Goal: Information Seeking & Learning: Find specific fact

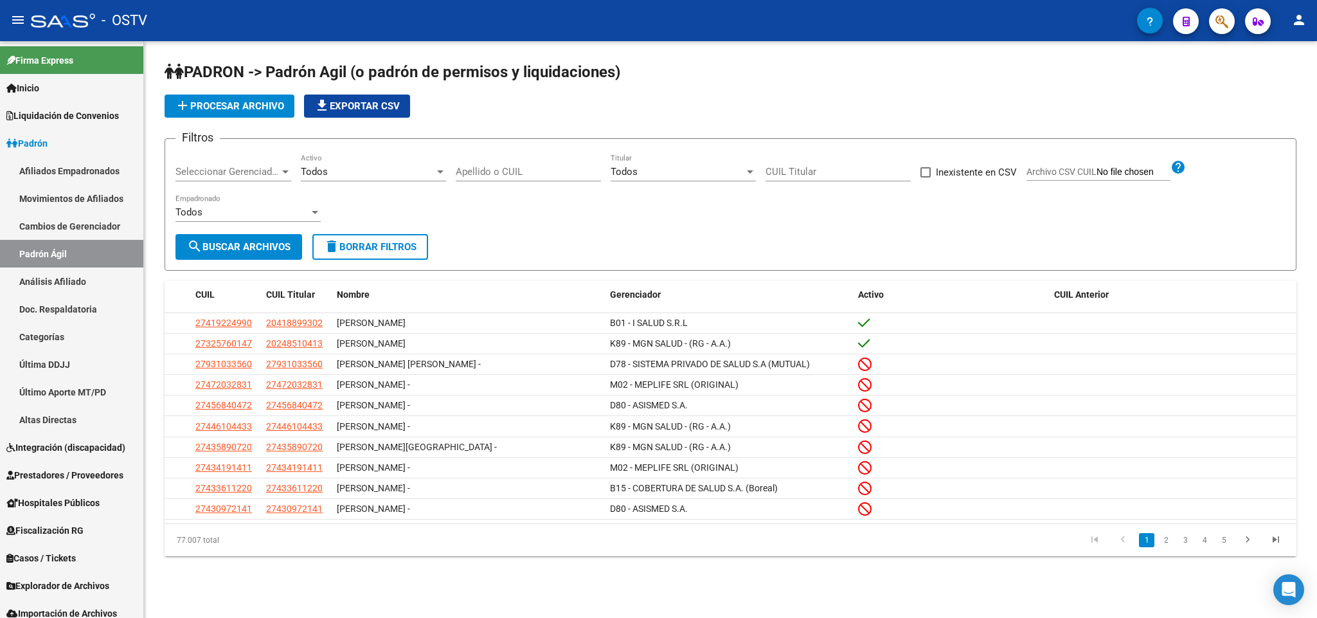
scroll to position [35, 0]
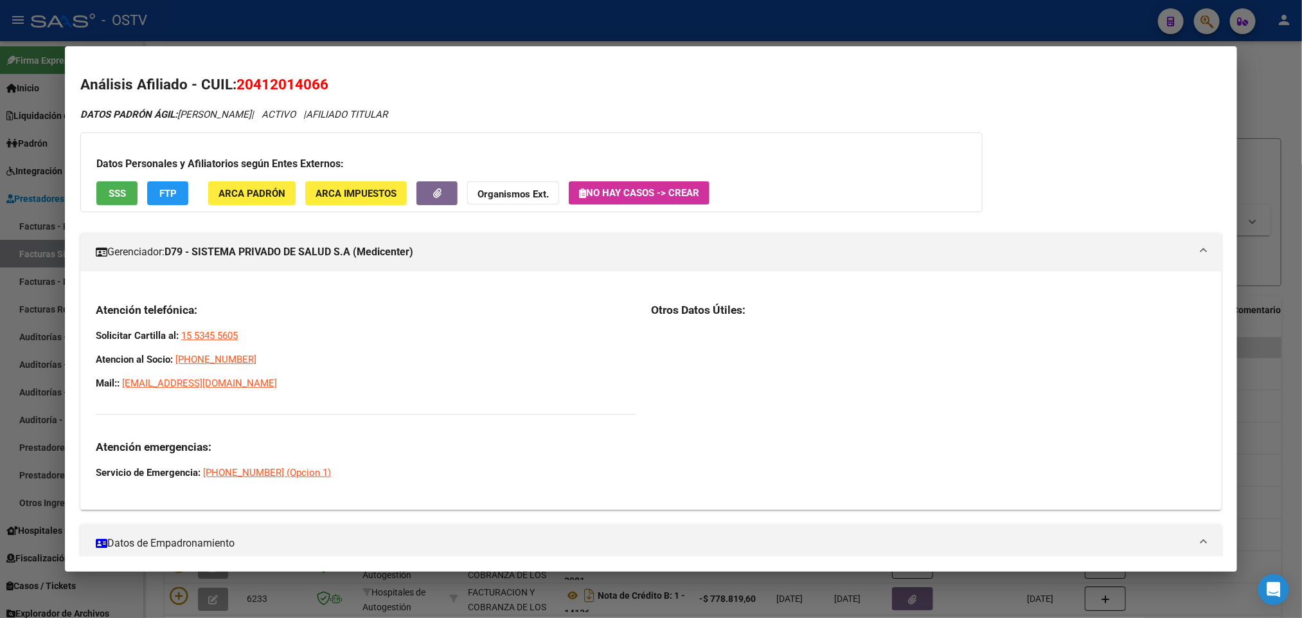
scroll to position [96, 0]
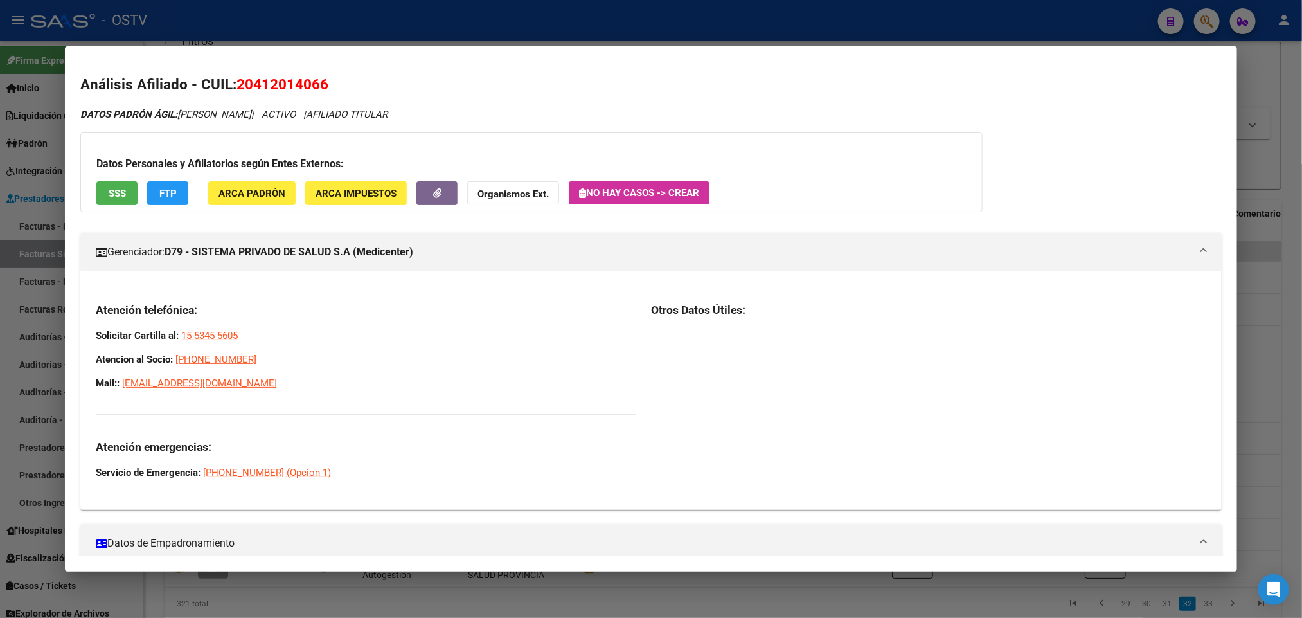
click at [0, 148] on div at bounding box center [651, 309] width 1302 height 618
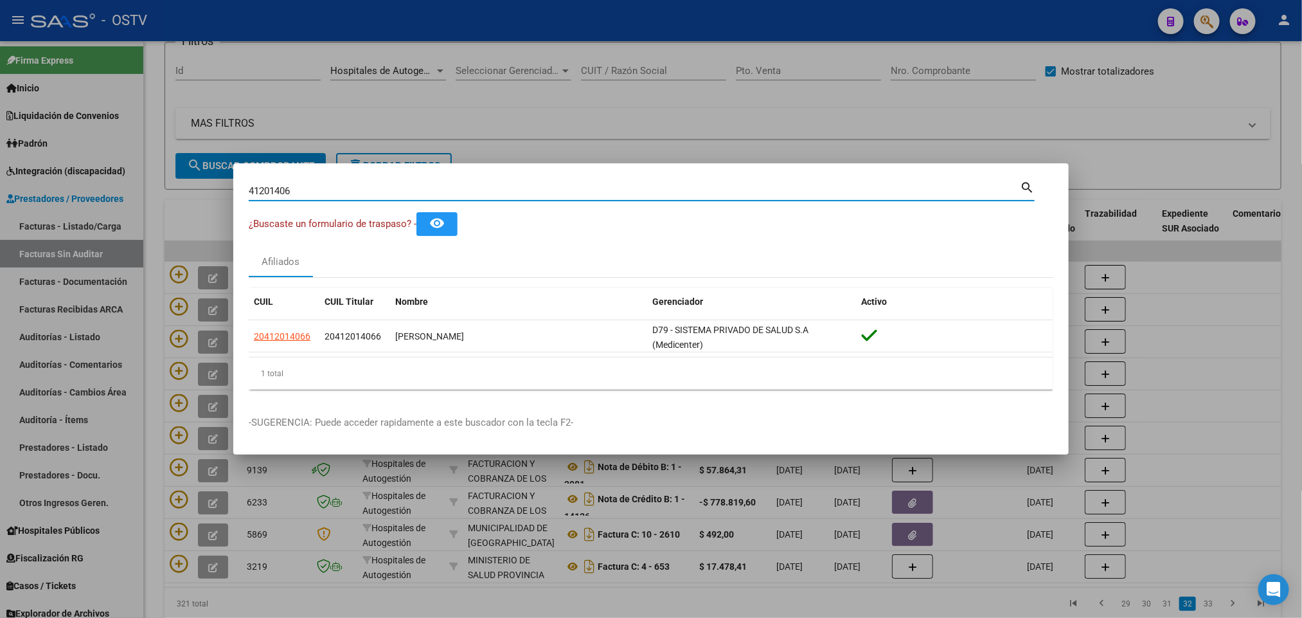
drag, startPoint x: 334, startPoint y: 189, endPoint x: 0, endPoint y: 234, distance: 337.2
click at [0, 234] on div "41201406 Buscar (apellido, dni, cuil, nro traspaso, cuit, obra social) search ¿…" at bounding box center [651, 309] width 1302 height 618
type input "42781915"
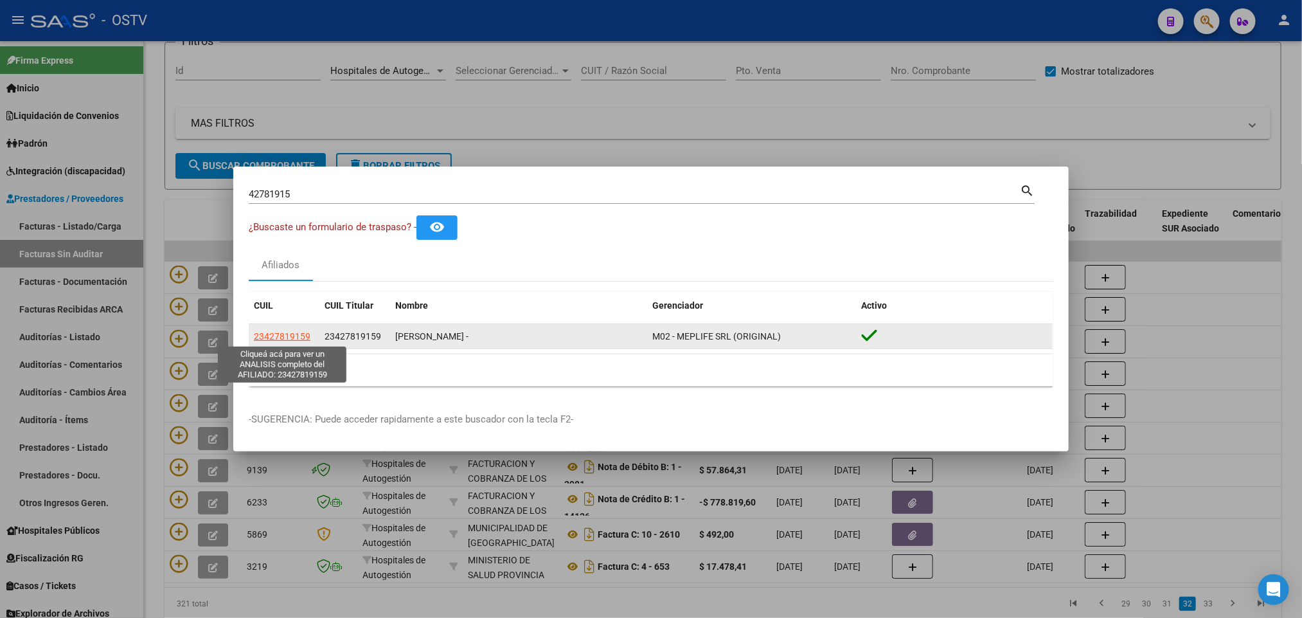
click at [296, 334] on span "23427819159" at bounding box center [282, 336] width 57 height 10
type textarea "23427819159"
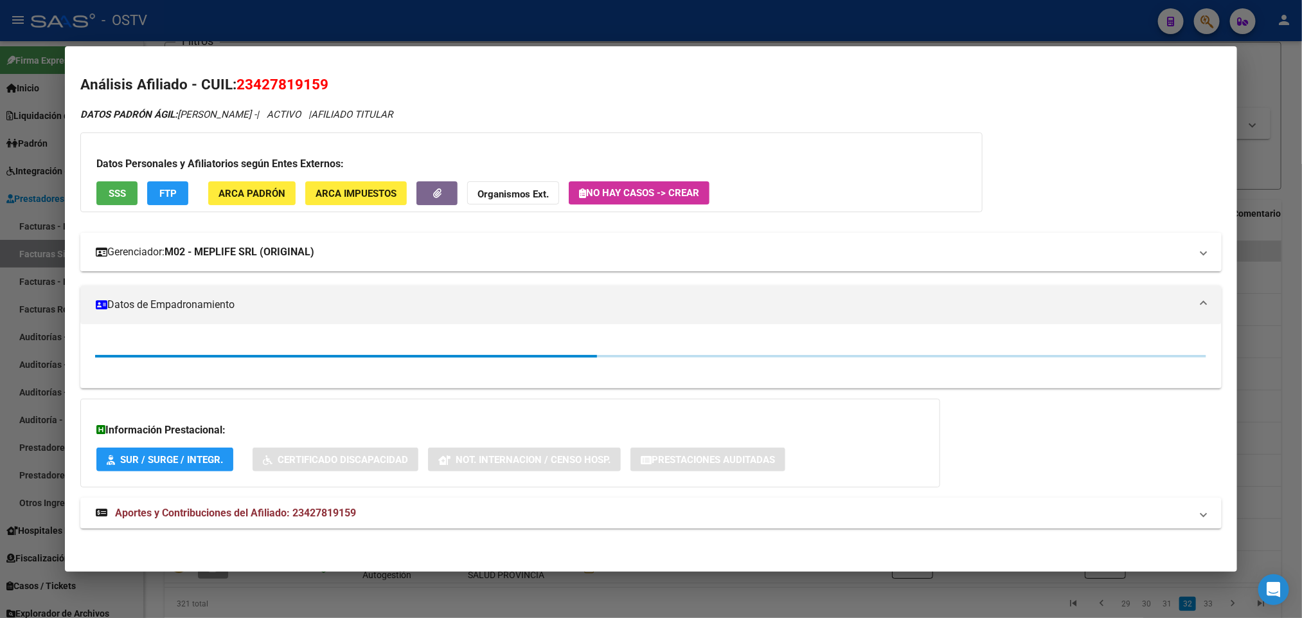
click at [215, 243] on mat-expansion-panel-header "Gerenciador: M02 - MEPLIFE SRL (ORIGINAL)" at bounding box center [650, 252] width 1141 height 39
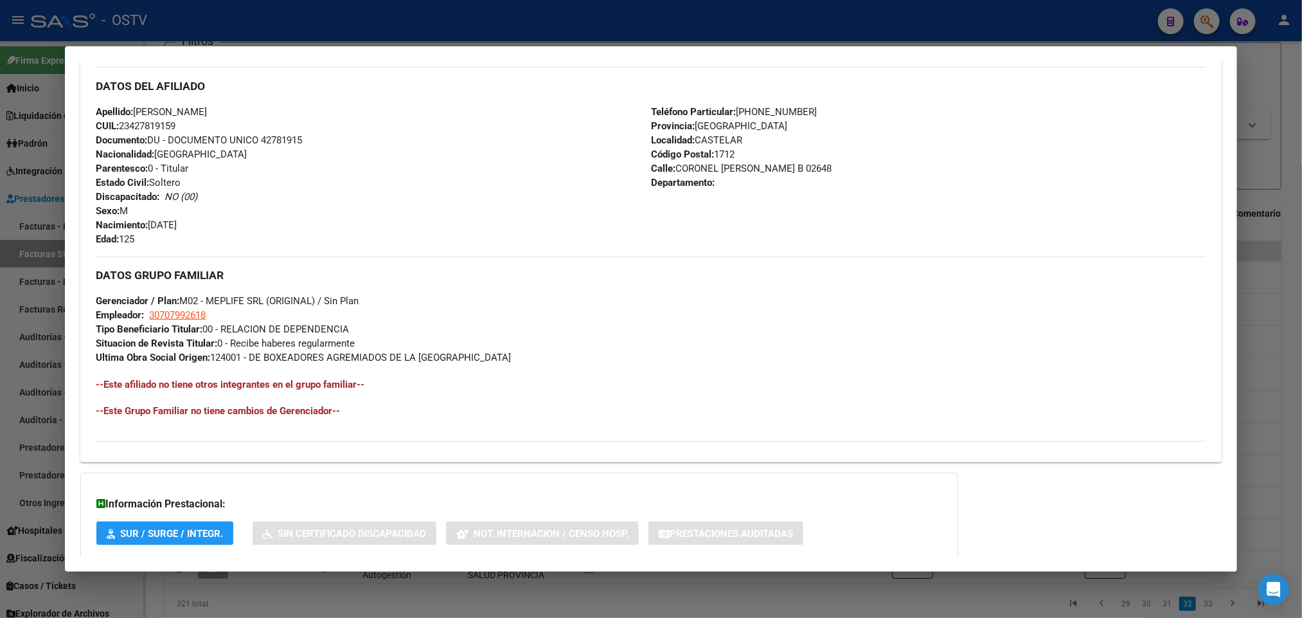
scroll to position [760, 0]
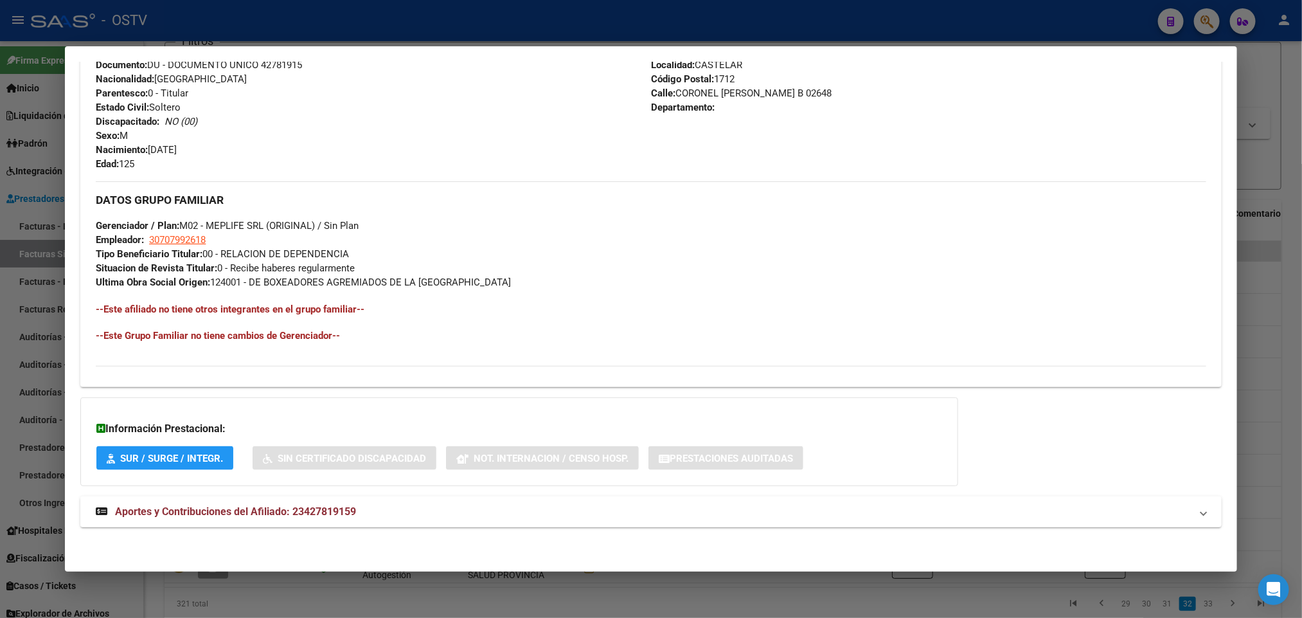
click at [340, 515] on span "Aportes y Contribuciones del Afiliado: 23427819159" at bounding box center [235, 511] width 241 height 12
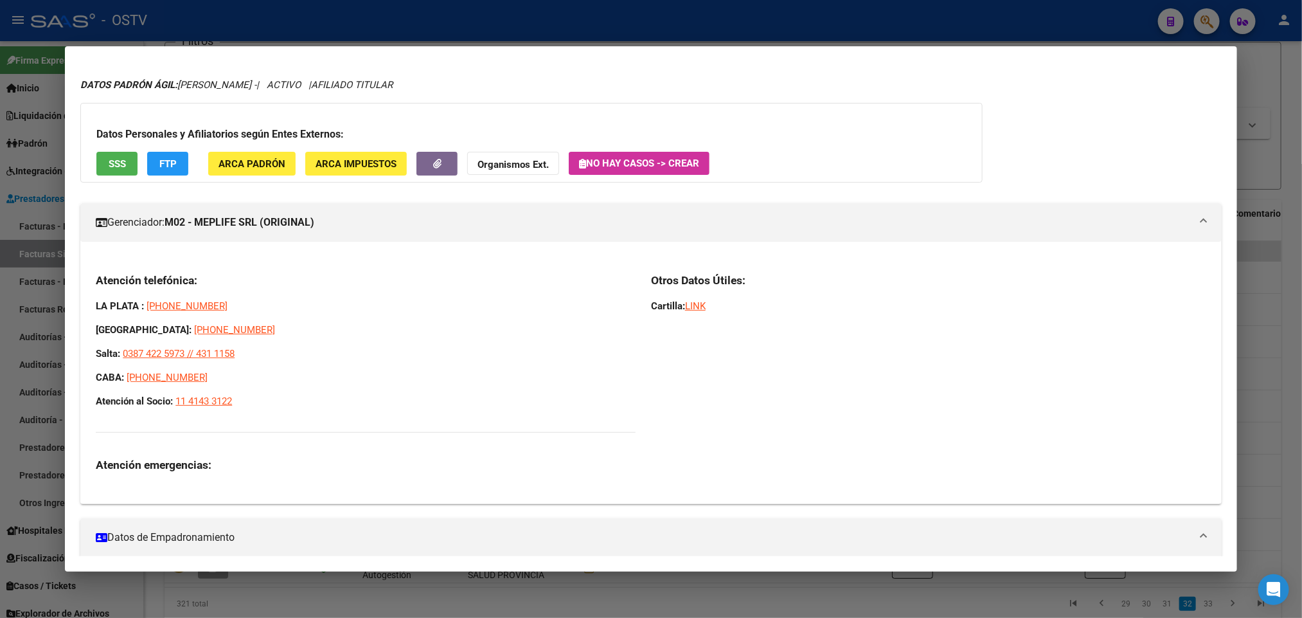
scroll to position [0, 0]
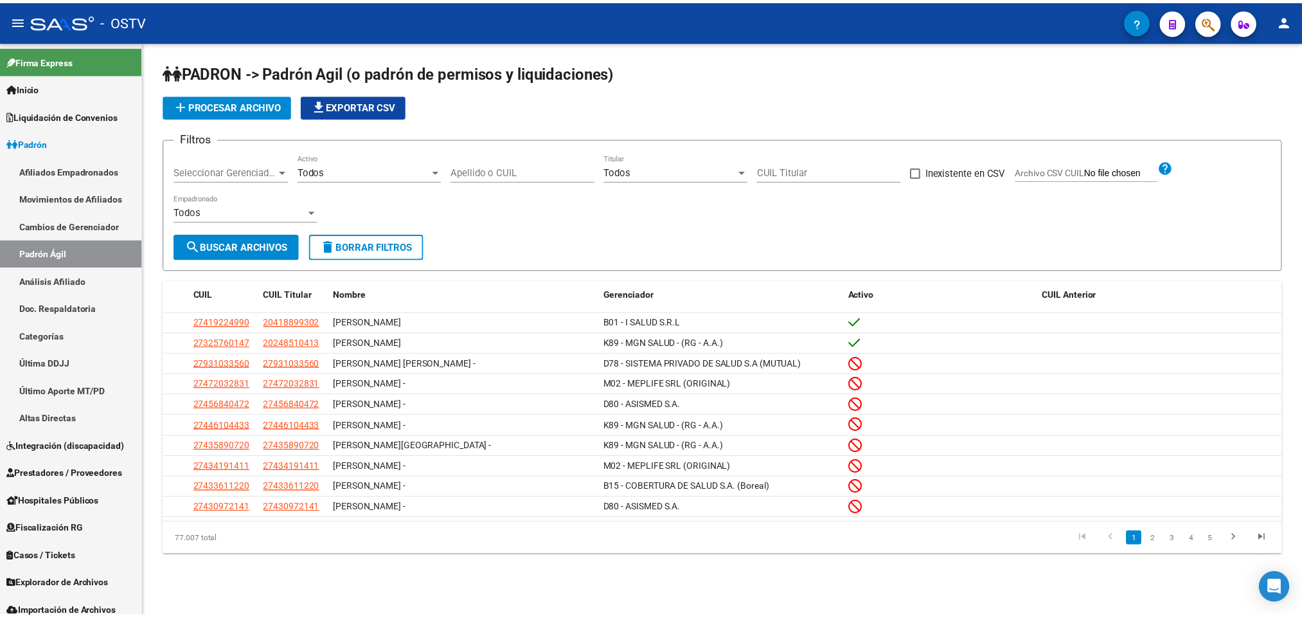
scroll to position [35, 0]
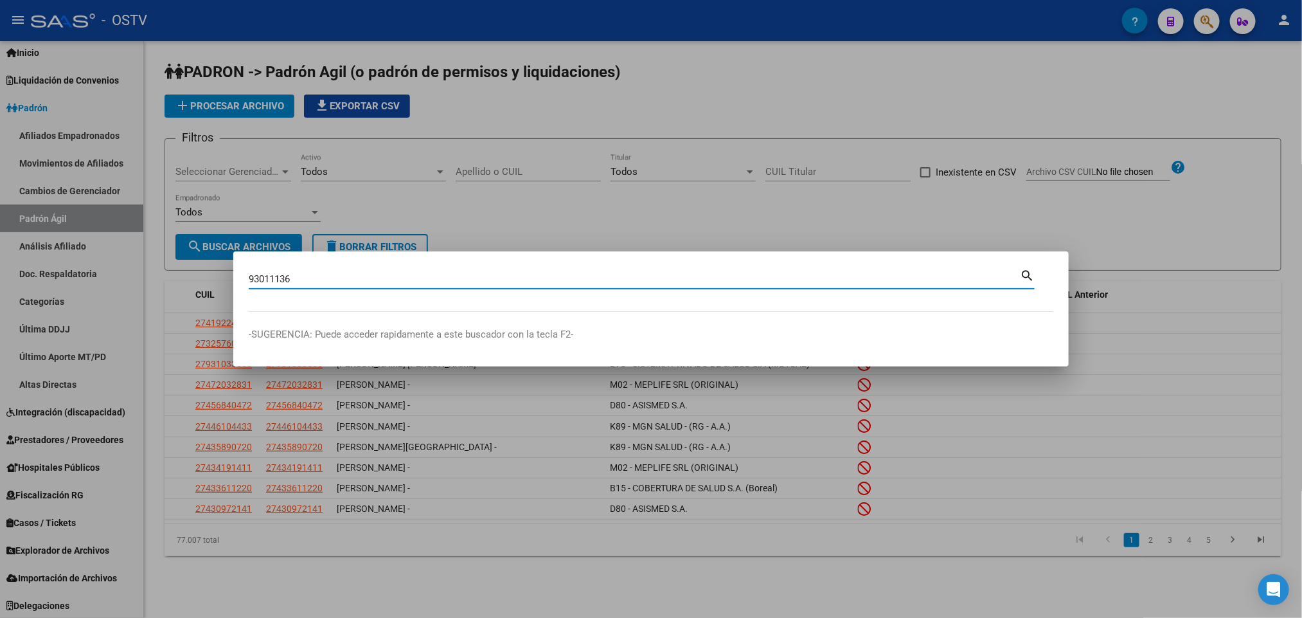
type input "93011136"
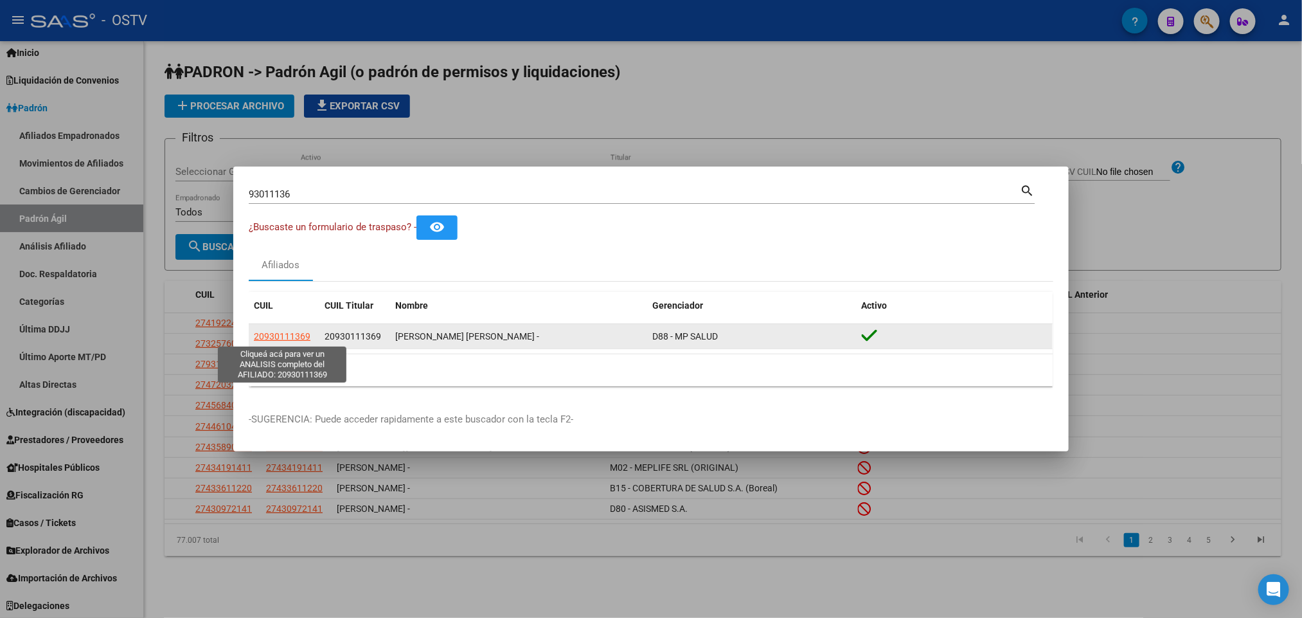
click at [283, 332] on span "20930111369" at bounding box center [282, 336] width 57 height 10
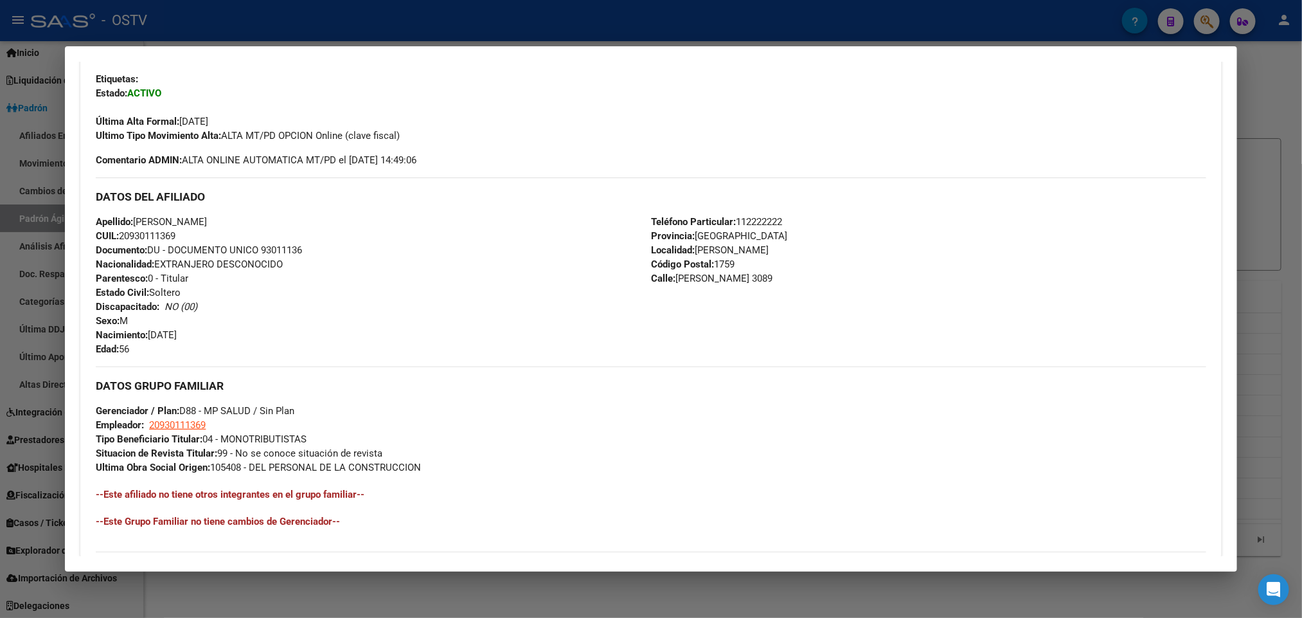
scroll to position [305, 0]
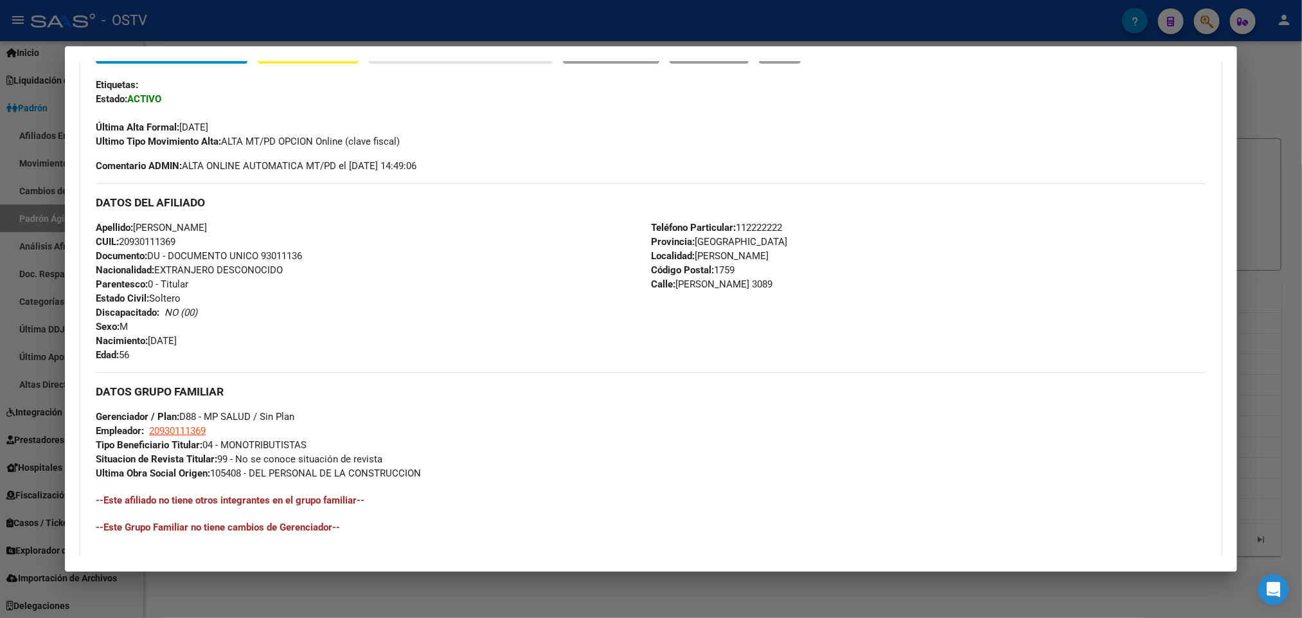
drag, startPoint x: 282, startPoint y: 224, endPoint x: 129, endPoint y: 228, distance: 153.0
click at [129, 228] on div "Apellido: JULIO RAMON MENDOZA MORAN CUIL: 20930111369 Documento: DU - DOCUMENTO…" at bounding box center [373, 290] width 555 height 141
copy span "JULIO RAMON MENDOZA MORAN"
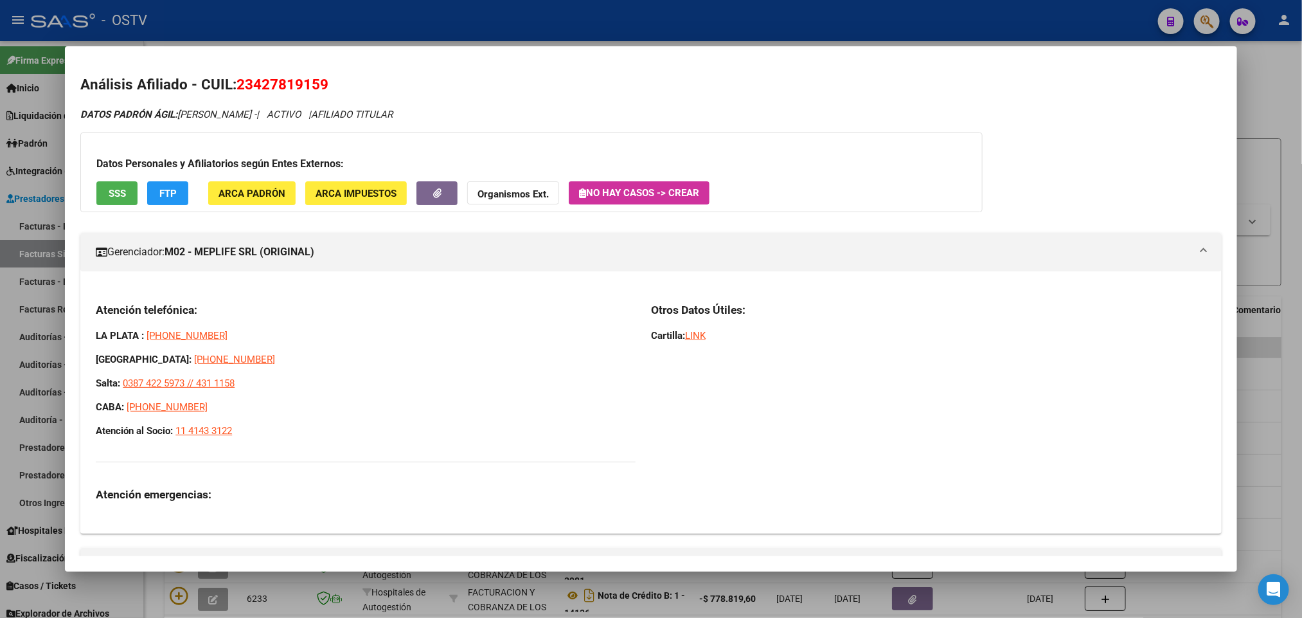
scroll to position [96, 0]
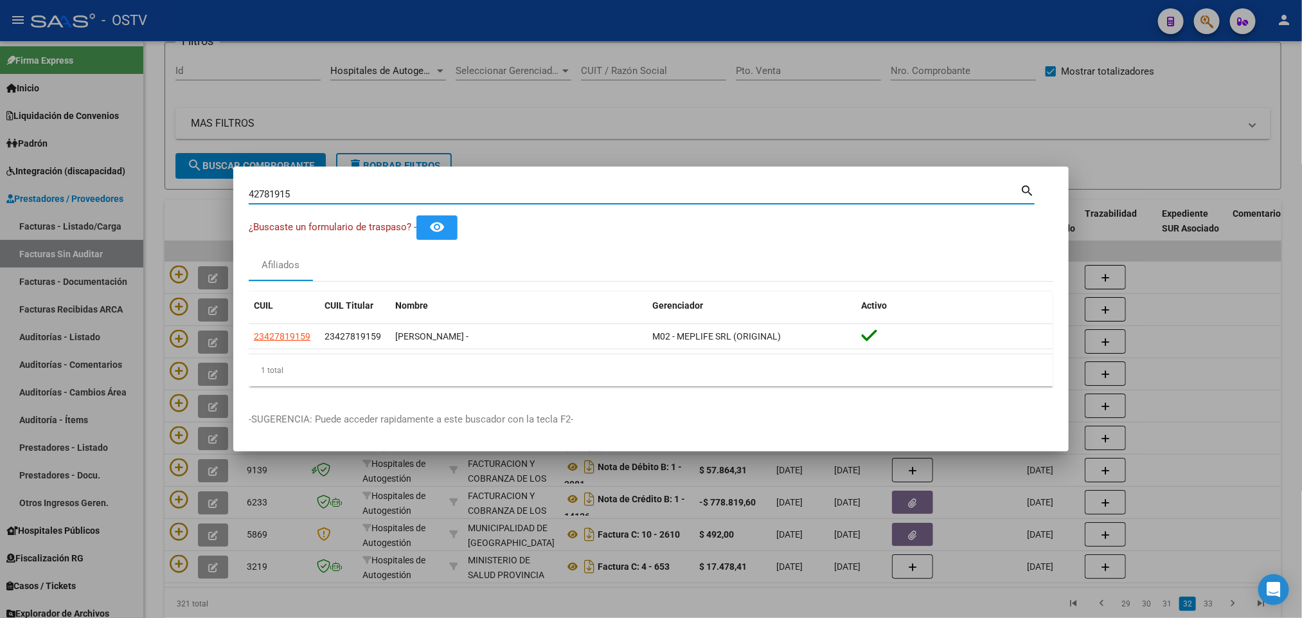
drag, startPoint x: 314, startPoint y: 188, endPoint x: 0, endPoint y: 332, distance: 345.9
click at [0, 319] on div "42781915 Buscar (apellido, dni, cuil, nro traspaso, cuit, obra social) search ¿…" at bounding box center [651, 309] width 1302 height 618
type input "41201406"
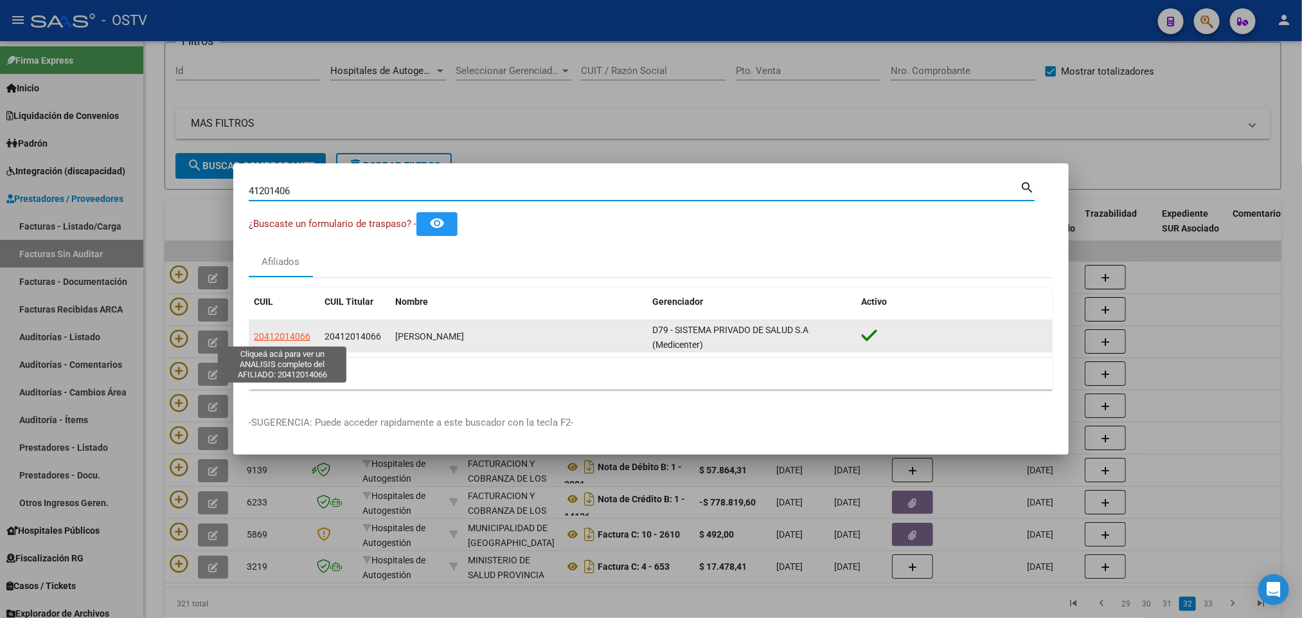
click at [298, 335] on span "20412014066" at bounding box center [282, 336] width 57 height 10
type textarea "20412014066"
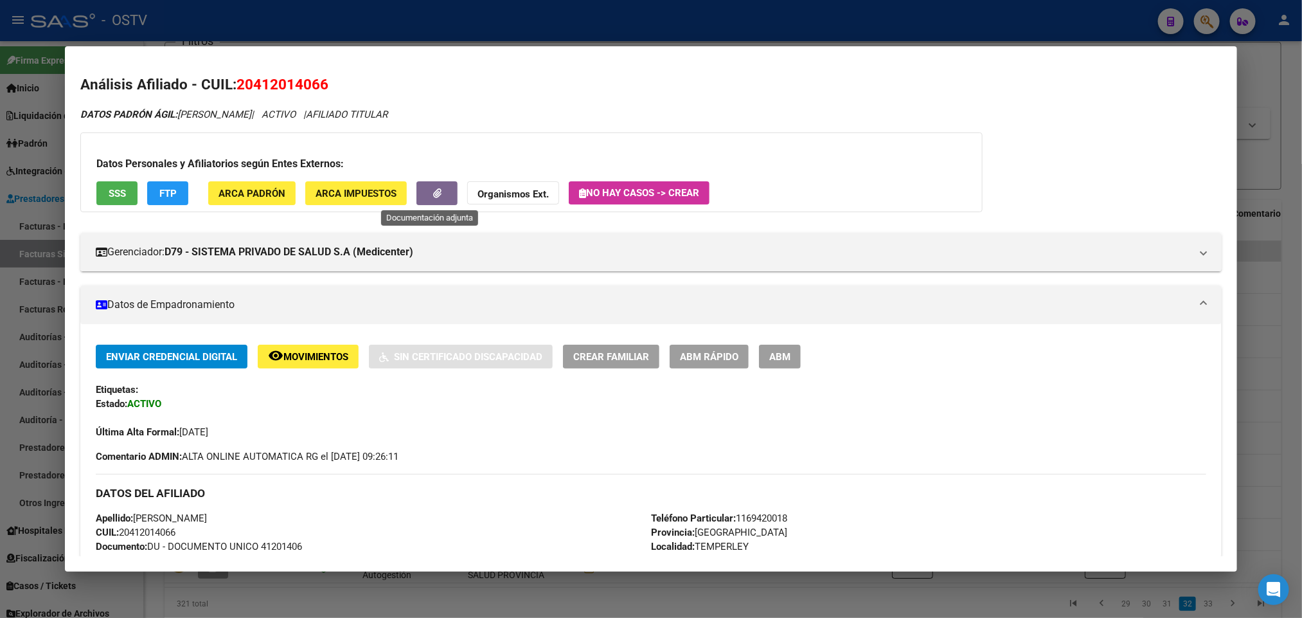
click at [422, 185] on button "button" at bounding box center [436, 193] width 41 height 24
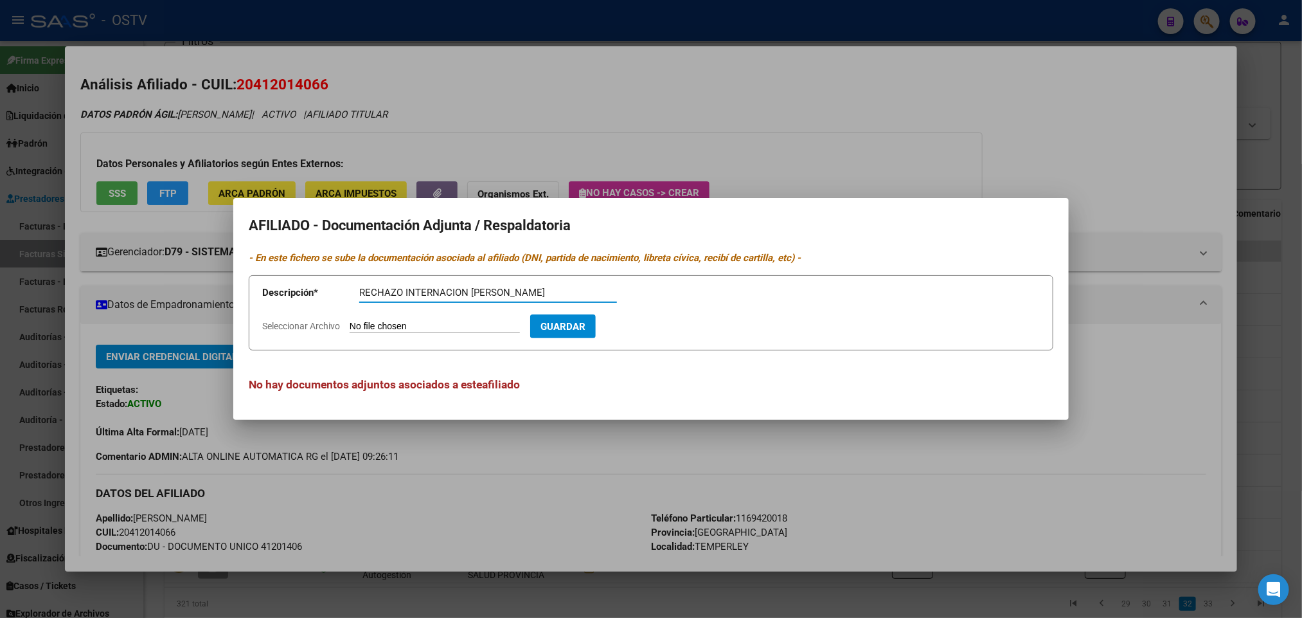
type input "RECHAZO INTERNACION [PERSON_NAME]"
click at [469, 322] on input "Seleccionar Archivo" at bounding box center [435, 327] width 170 height 12
type input "C:\fakepath\Correo de Ostv - Fwd_ NOTIFICACION FUERA DE PLAZO 12_09_2025 [PERSO…"
click at [660, 332] on span "Guardar" at bounding box center [637, 327] width 45 height 12
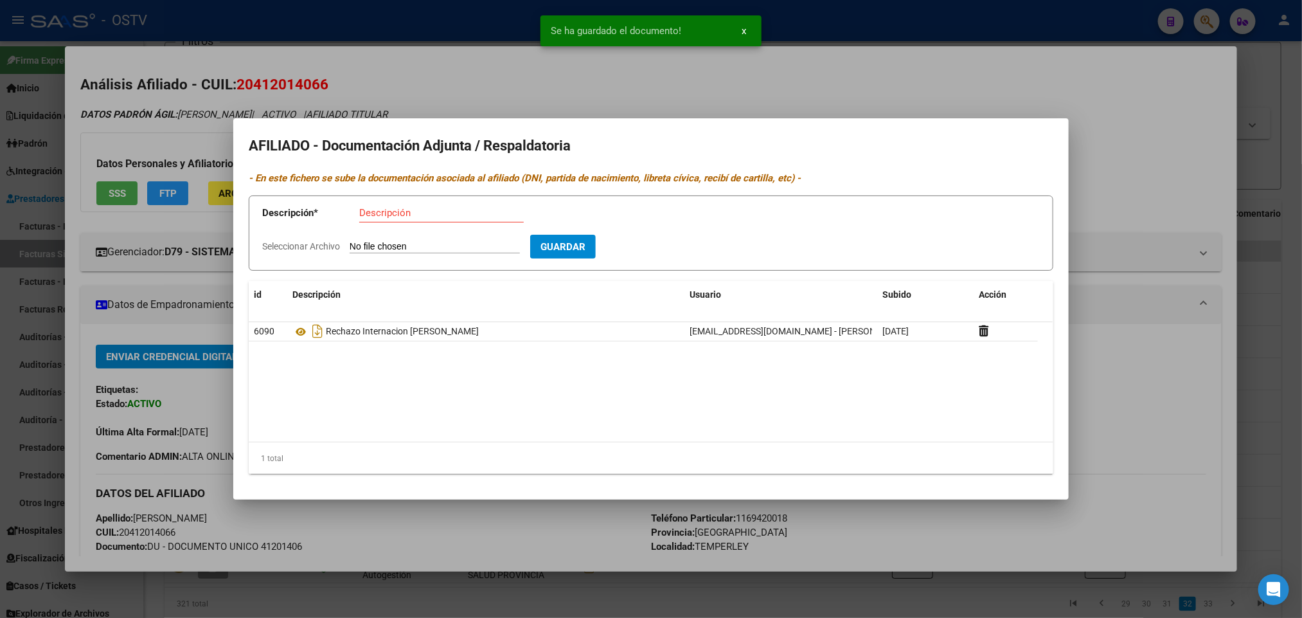
click at [913, 46] on div at bounding box center [651, 309] width 1302 height 618
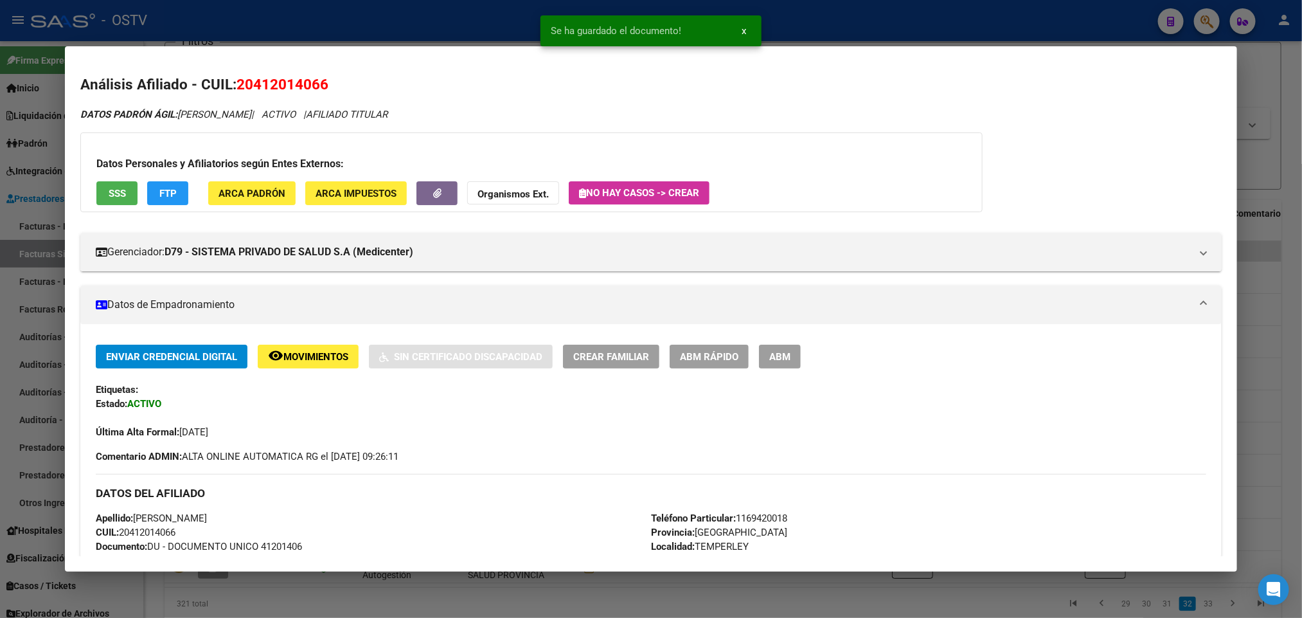
click at [310, 1] on div at bounding box center [651, 309] width 1302 height 618
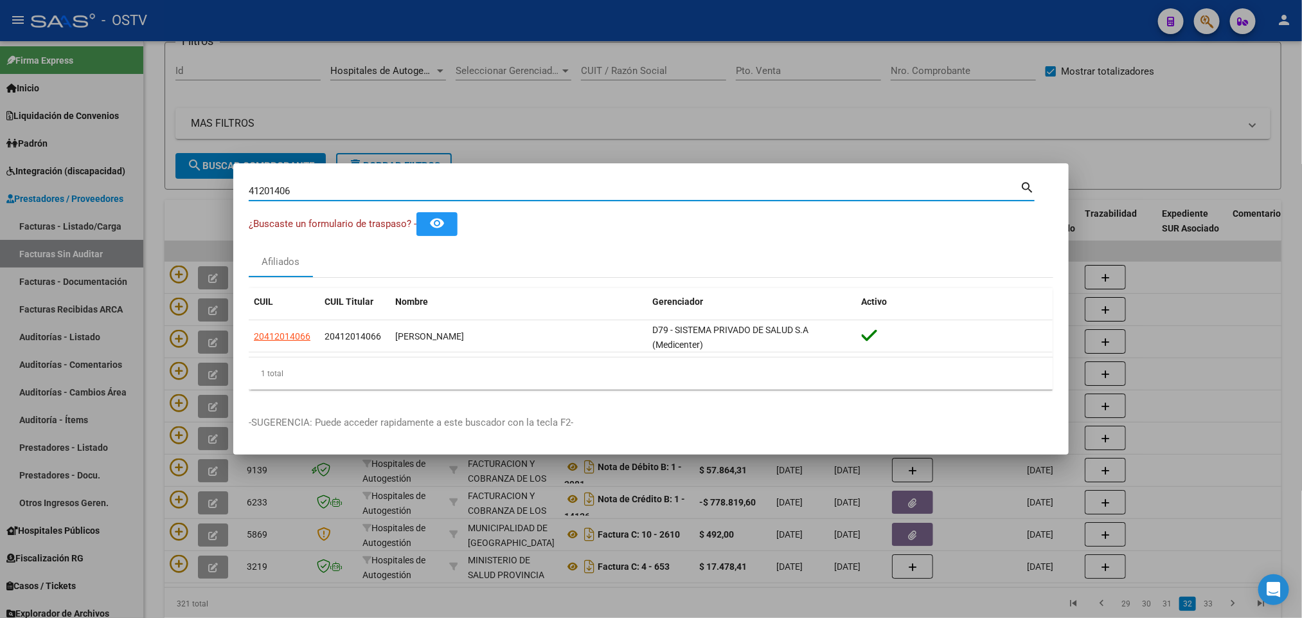
drag, startPoint x: 316, startPoint y: 193, endPoint x: 0, endPoint y: 153, distance: 318.7
click at [0, 152] on div "41201406 Buscar (apellido, dni, cuil, nro traspaso, cuit, obra social) search ¿…" at bounding box center [651, 309] width 1302 height 618
paste input "30696592"
type input "30696592"
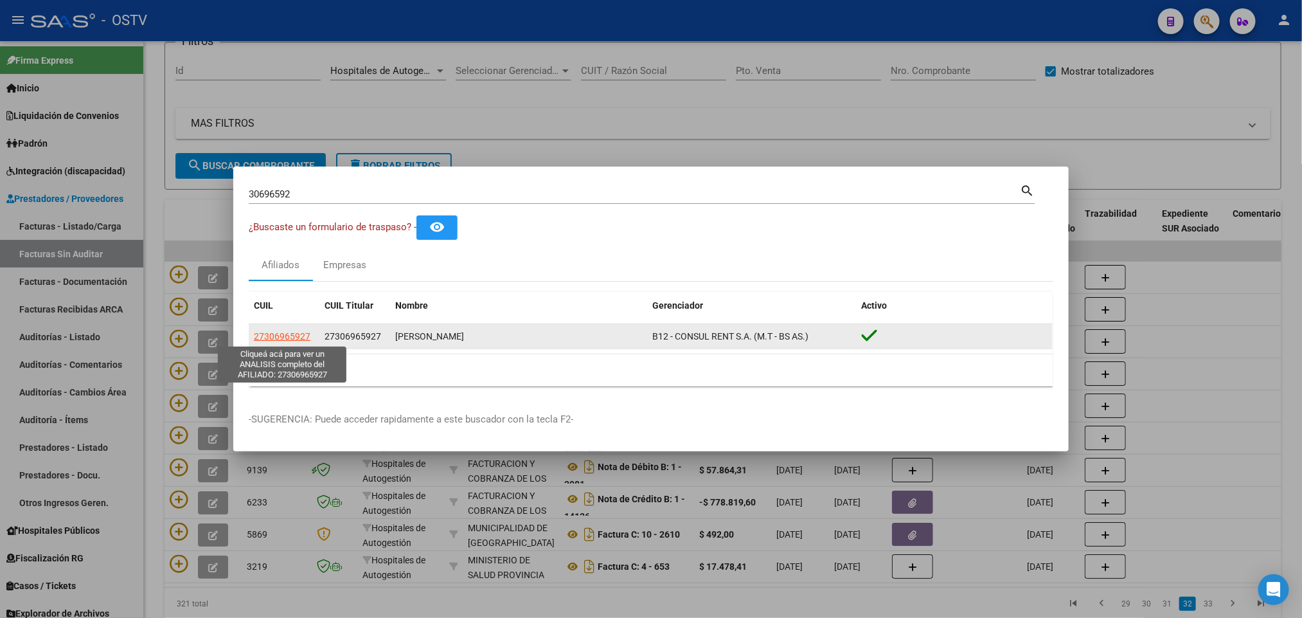
click at [274, 334] on span "27306965927" at bounding box center [282, 336] width 57 height 10
type textarea "27306965927"
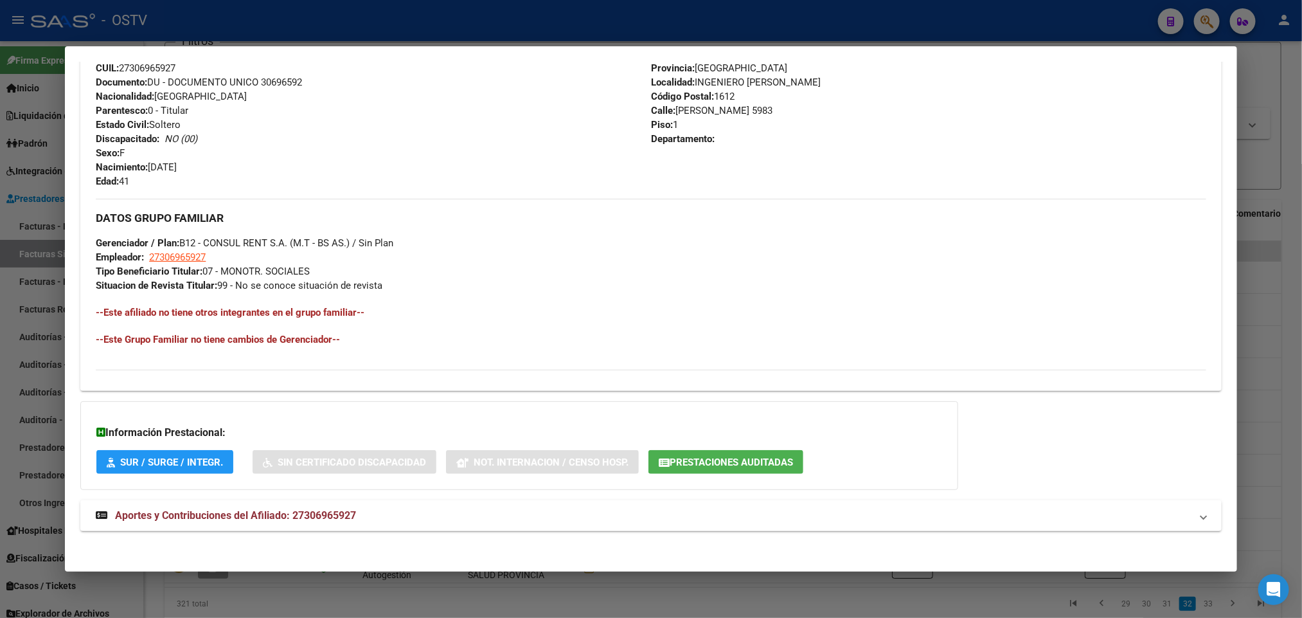
scroll to position [483, 0]
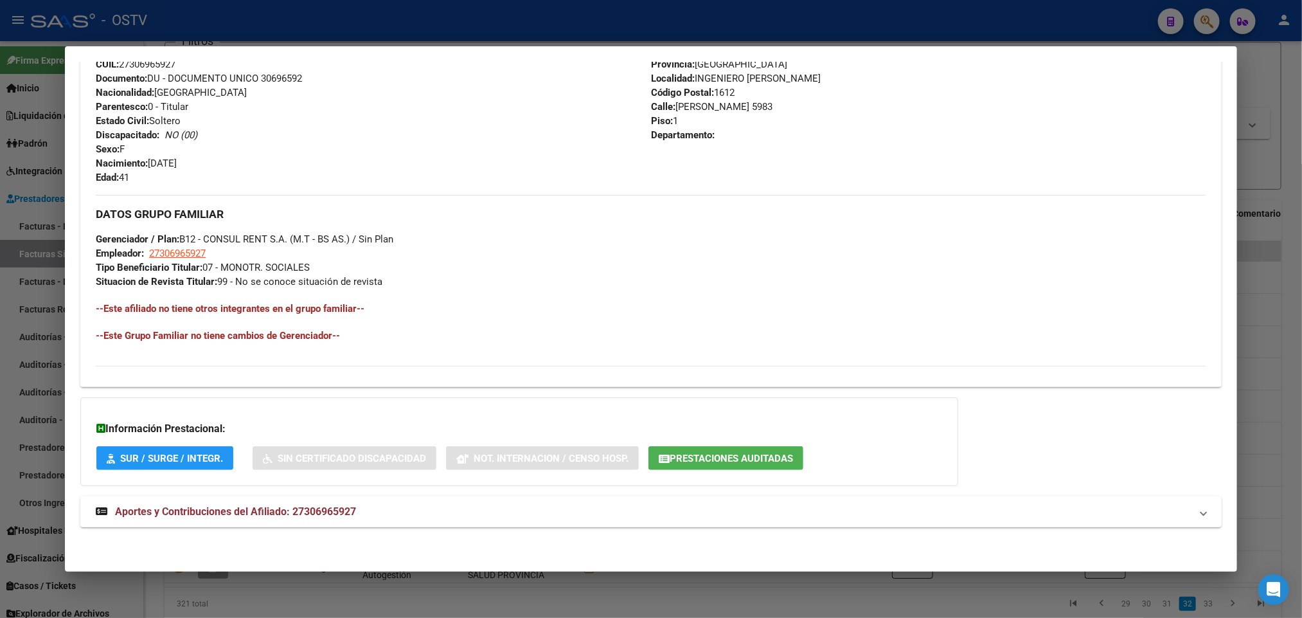
click at [397, 521] on mat-expansion-panel-header "Aportes y Contribuciones del Afiliado: 27306965927" at bounding box center [650, 511] width 1141 height 31
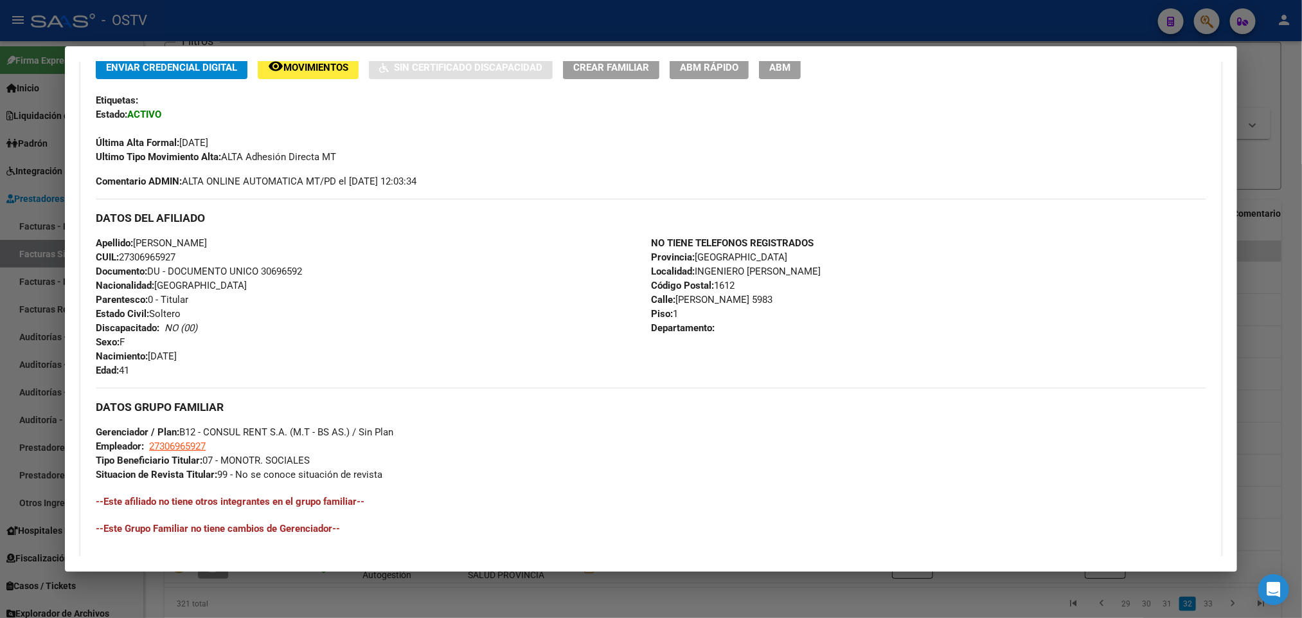
scroll to position [0, 0]
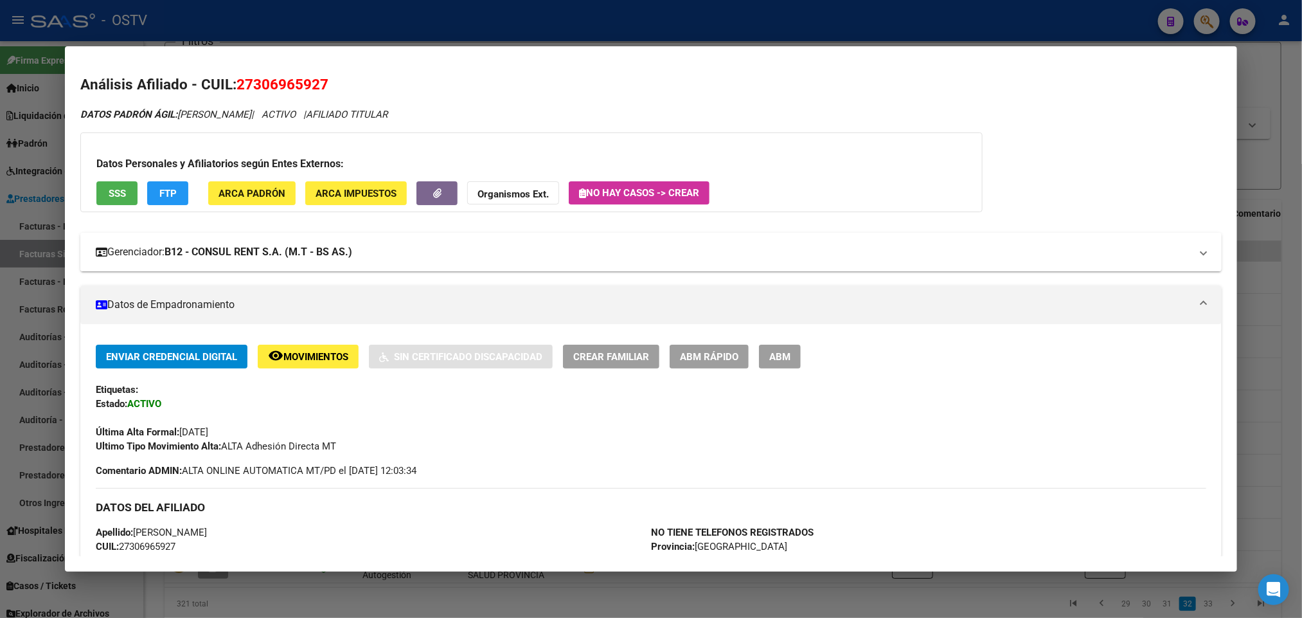
click at [284, 253] on strong "B12 - CONSUL RENT S.A. (M.T - BS AS.)" at bounding box center [259, 251] width 188 height 15
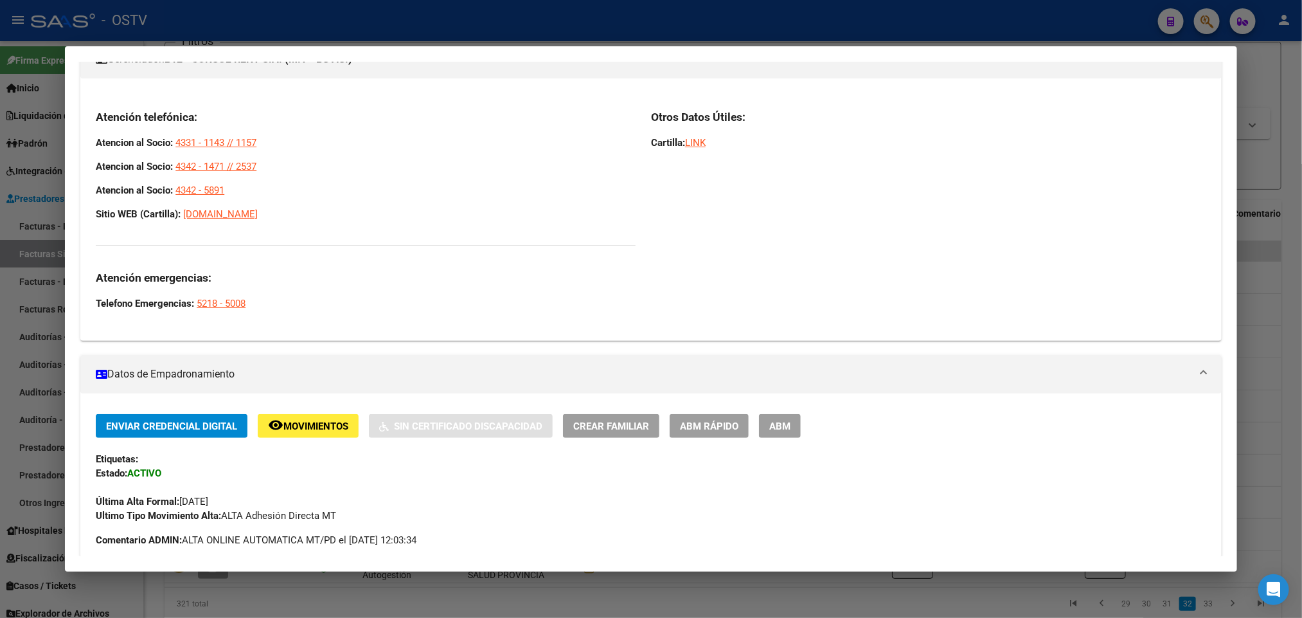
scroll to position [96, 0]
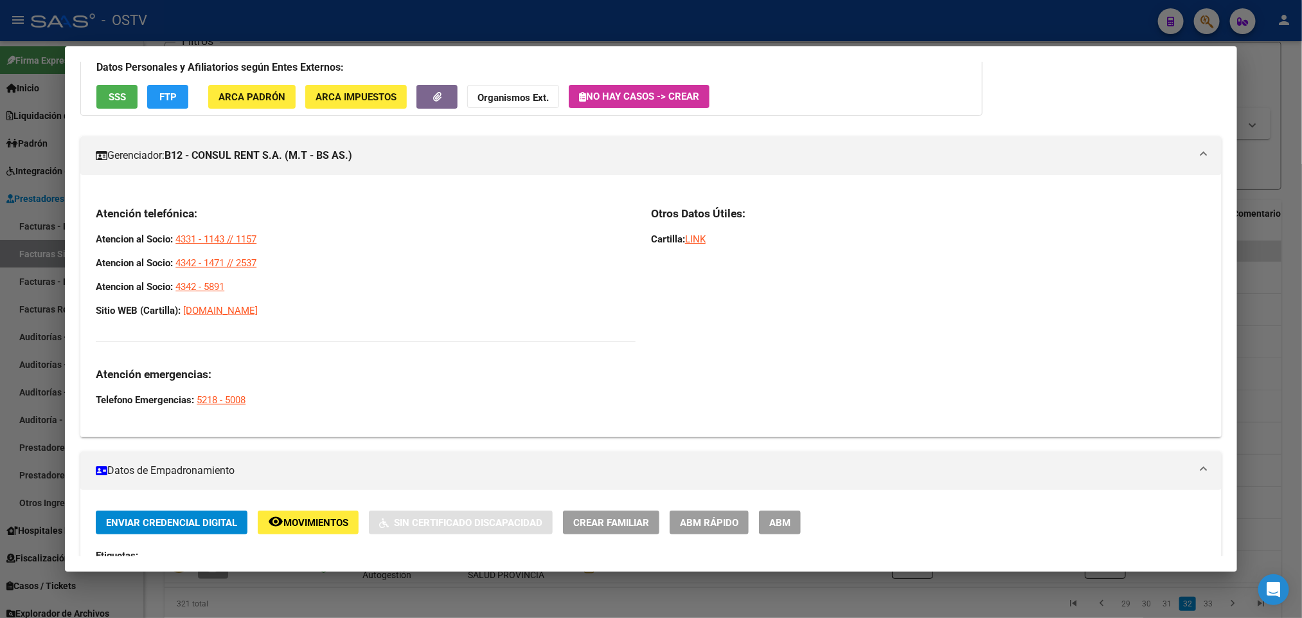
drag, startPoint x: 242, startPoint y: 280, endPoint x: 89, endPoint y: 237, distance: 158.3
click at [96, 237] on div "Atención telefónica: Atencion al Socio: 4331 - 1143 // 1157 Atencion al Socio: …" at bounding box center [366, 306] width 540 height 201
copy div "Atencion al Socio: 4331 - 1143 // 1157 Atencion al Socio: 4342 - 1471 // 2537 A…"
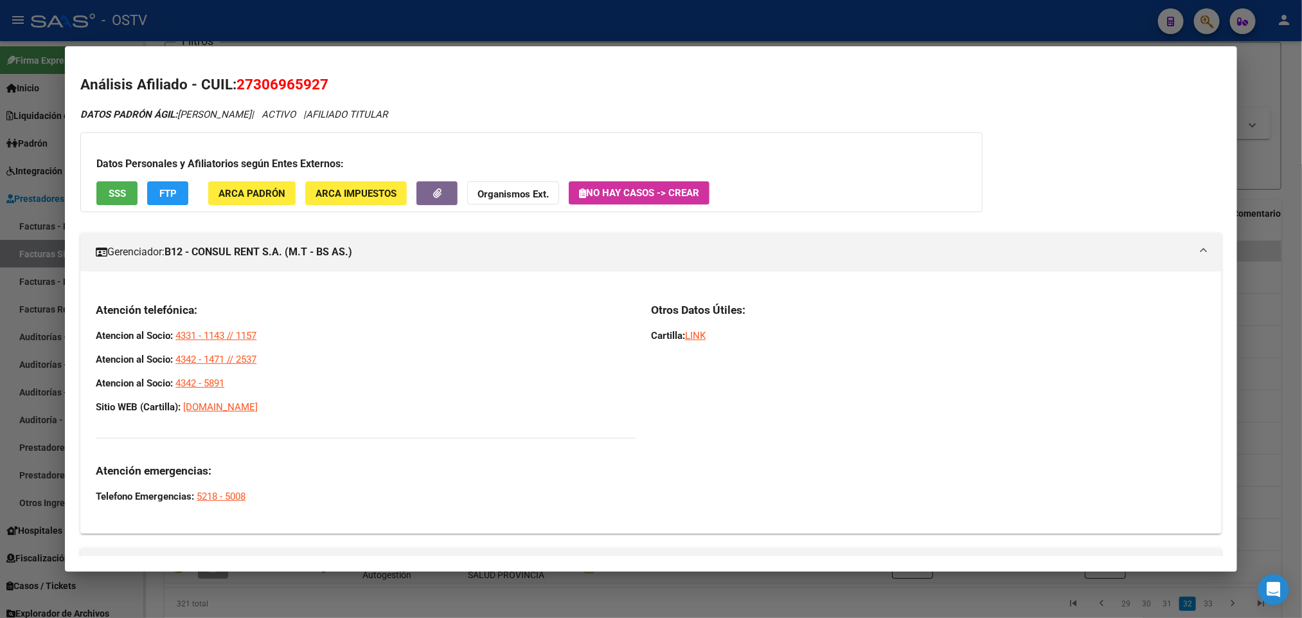
click at [0, 128] on div at bounding box center [651, 309] width 1302 height 618
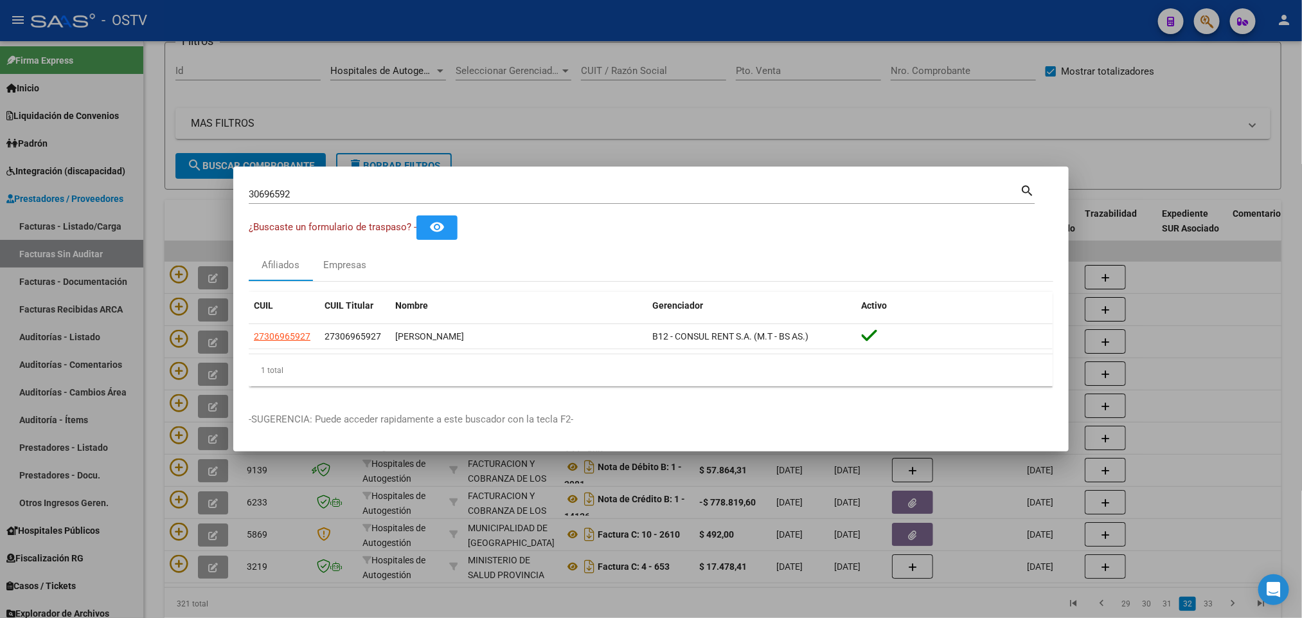
click at [342, 204] on div "30696592 Buscar (apellido, dni, [PERSON_NAME], [PERSON_NAME], cuit, obra social…" at bounding box center [642, 199] width 786 height 34
drag, startPoint x: 337, startPoint y: 199, endPoint x: 0, endPoint y: 294, distance: 350.6
click at [0, 282] on div "30696592 Buscar (apellido, dni, cuil, nro traspaso, cuit, obra social) search ¿…" at bounding box center [651, 309] width 1302 height 618
paste input "27068301"
type input "27068301"
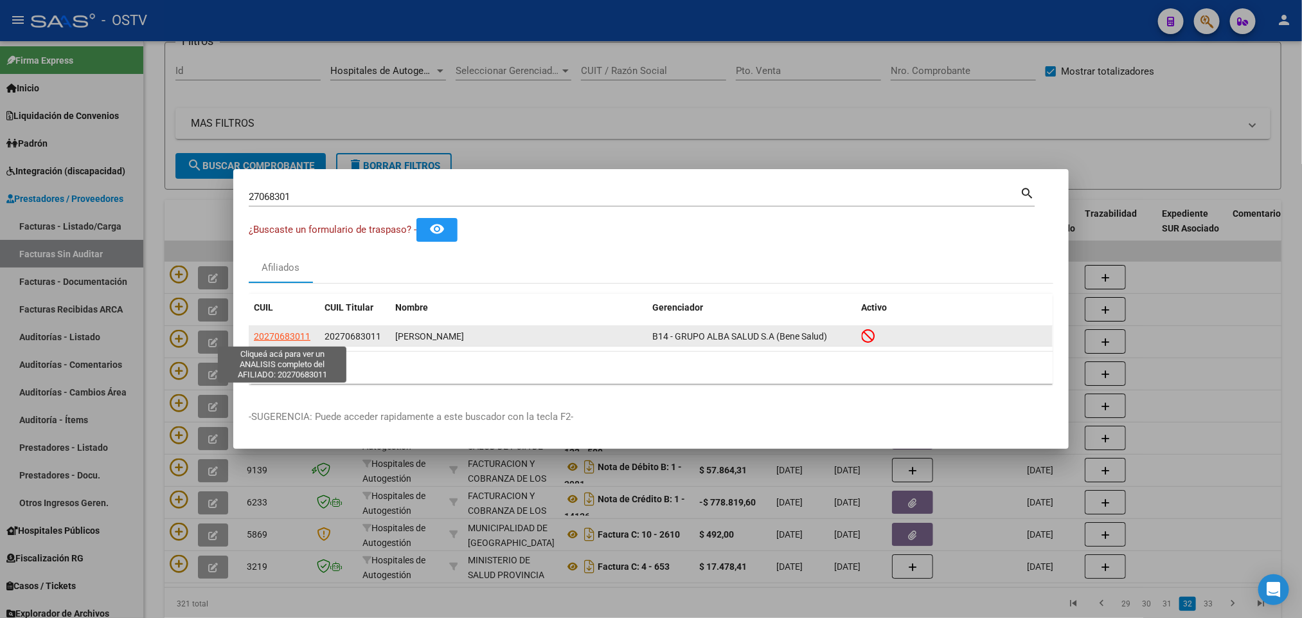
click at [291, 338] on span "20270683011" at bounding box center [282, 336] width 57 height 10
type textarea "20270683011"
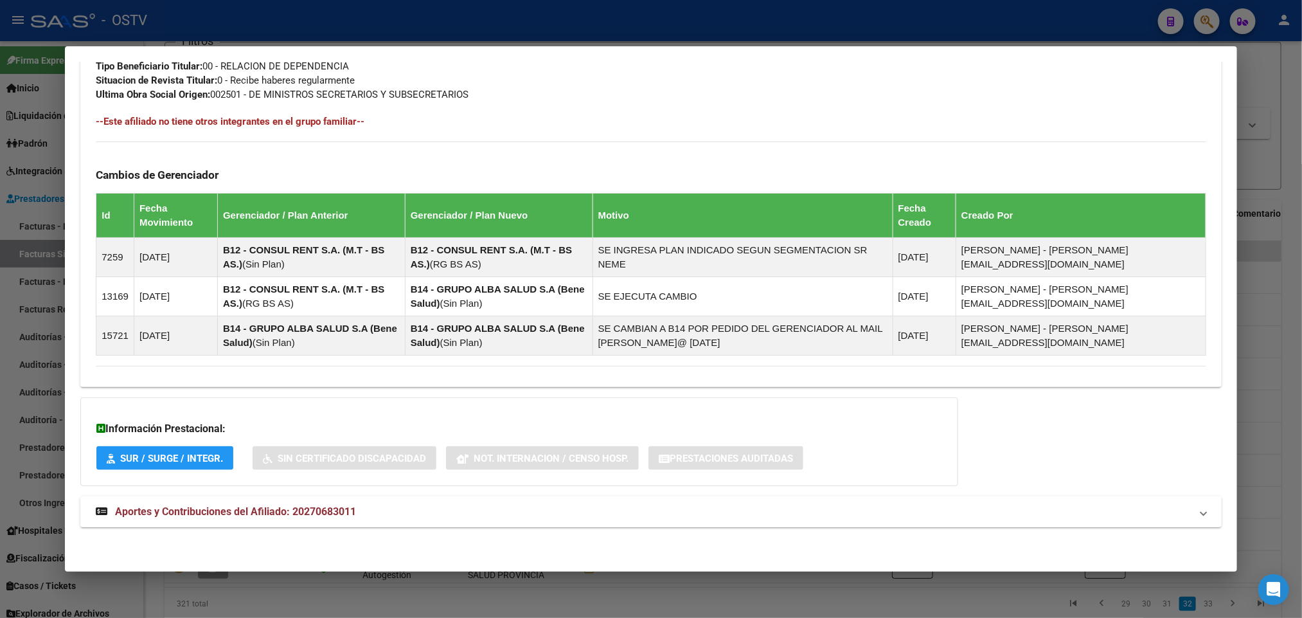
click at [272, 504] on strong "Aportes y Contribuciones del Afiliado: 20270683011" at bounding box center [226, 511] width 260 height 15
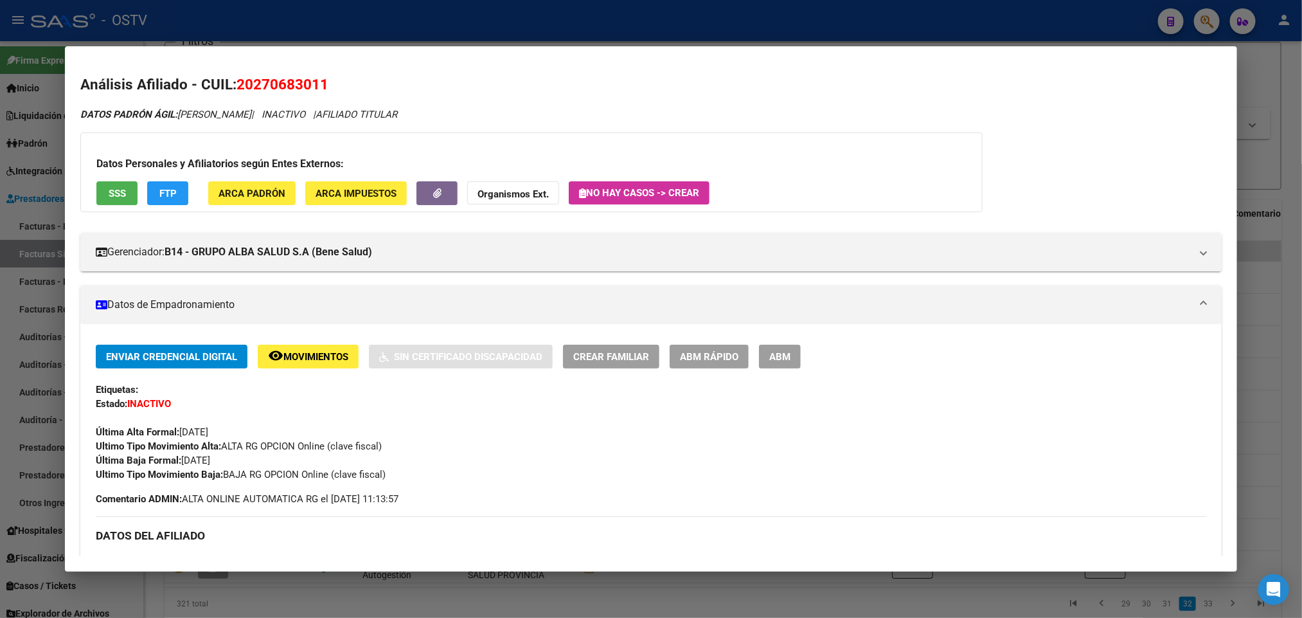
click at [107, 182] on button "SSS" at bounding box center [116, 193] width 41 height 24
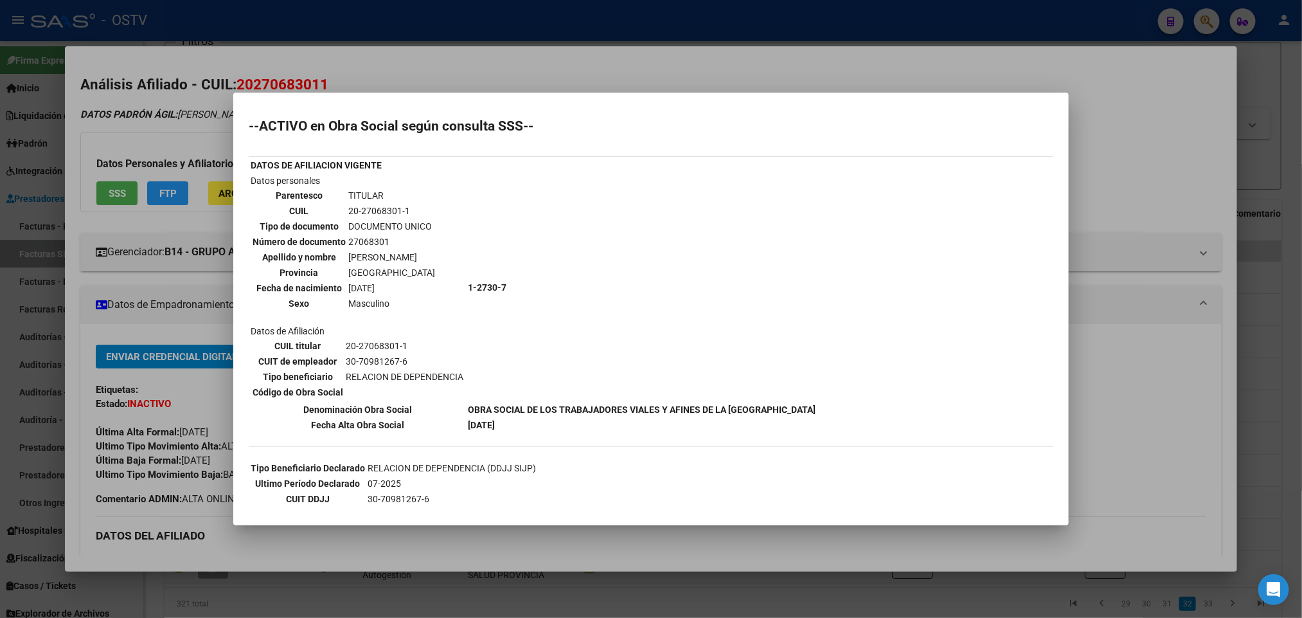
click at [549, 60] on div at bounding box center [651, 309] width 1302 height 618
